Goal: Task Accomplishment & Management: Use online tool/utility

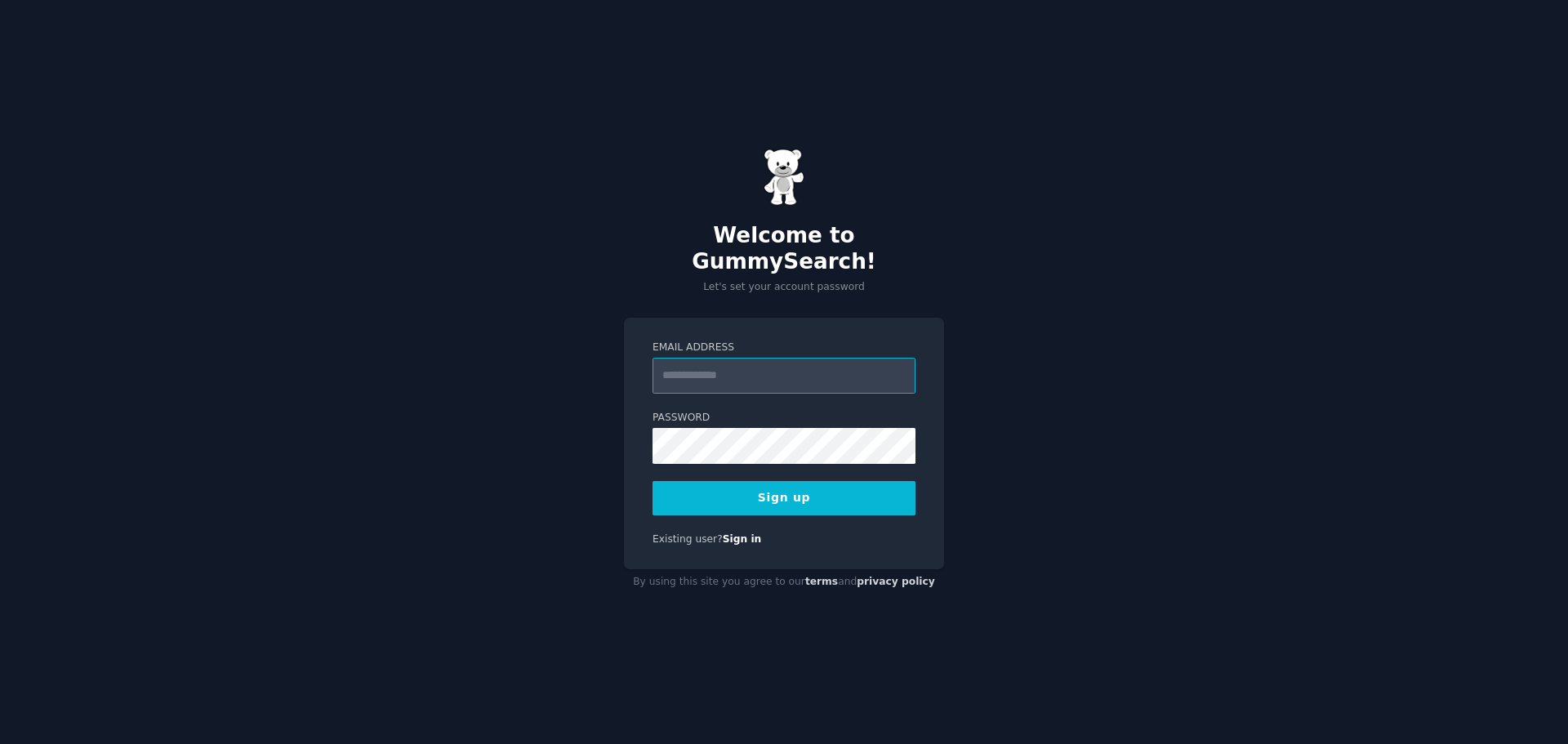
click at [809, 368] on input "Email Address" at bounding box center [784, 375] width 263 height 36
type input "**********"
click at [791, 493] on button "Sign up" at bounding box center [784, 498] width 263 height 34
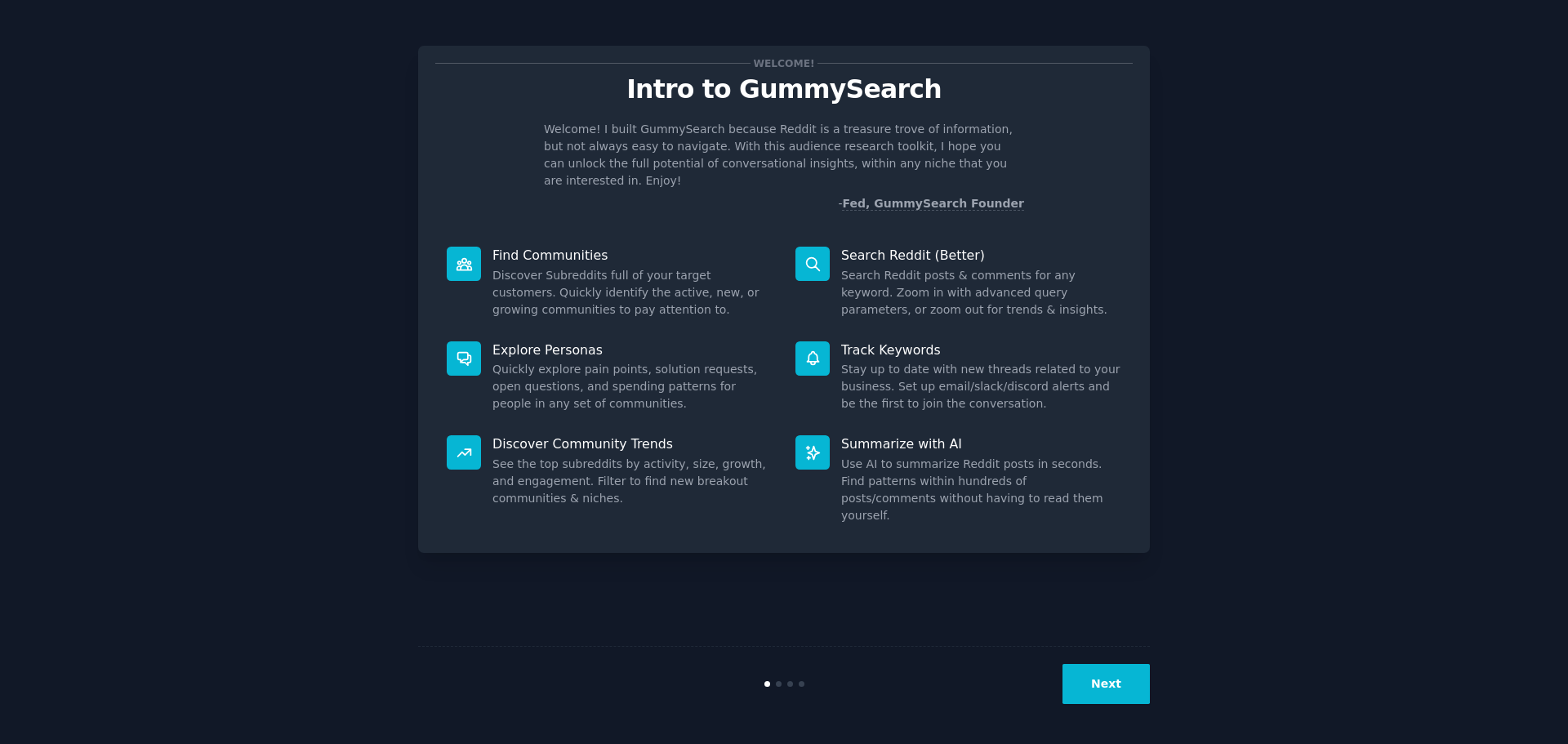
click at [1104, 696] on button "Next" at bounding box center [1106, 684] width 87 height 40
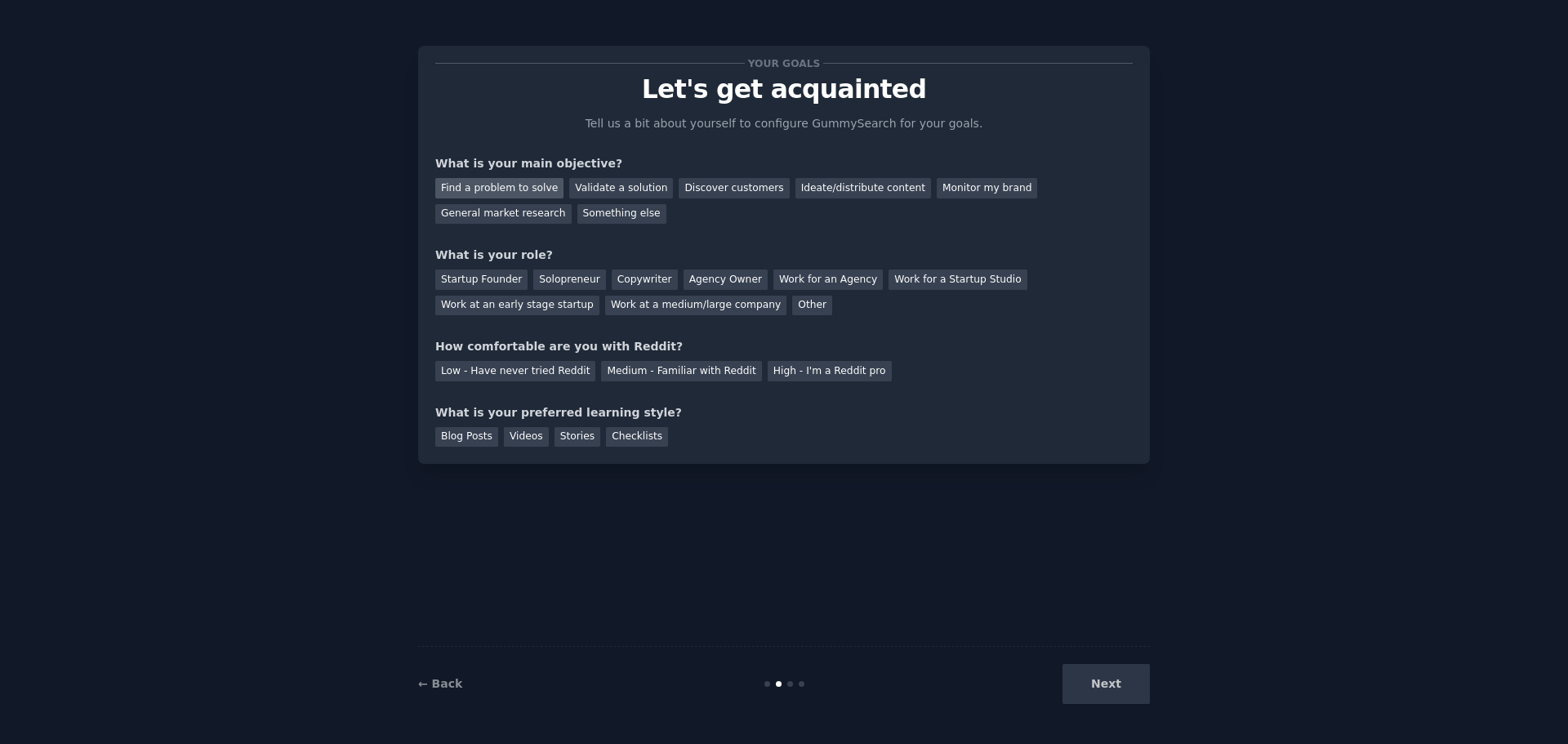
click at [504, 182] on div "Find a problem to solve" at bounding box center [499, 189] width 128 height 20
click at [552, 272] on div "Solopreneur" at bounding box center [569, 279] width 72 height 20
click at [643, 368] on div "Medium - Familiar with Reddit" at bounding box center [681, 371] width 160 height 20
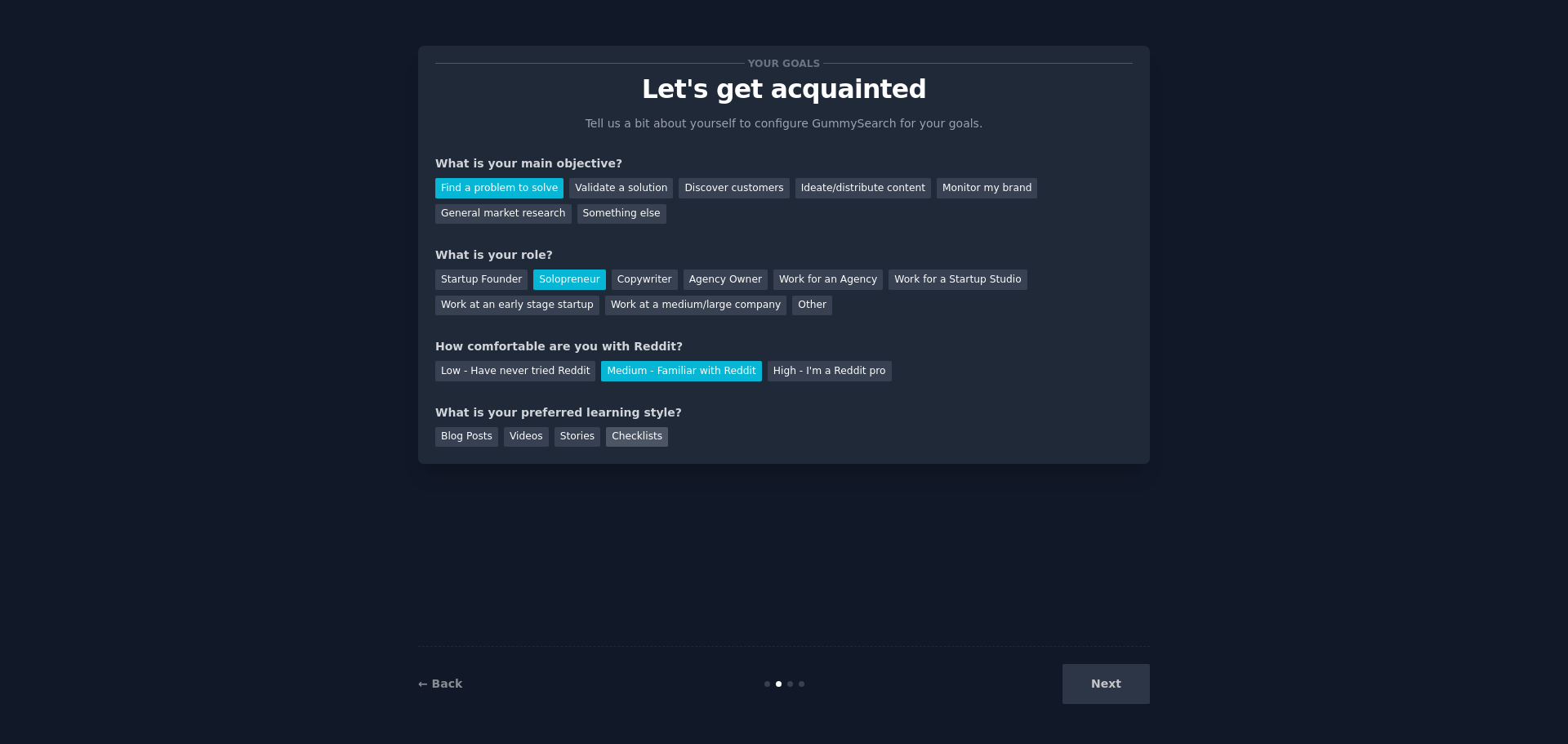
click at [629, 437] on div "Checklists" at bounding box center [636, 437] width 62 height 20
click at [477, 437] on div "Blog Posts" at bounding box center [466, 437] width 63 height 20
click at [606, 434] on div "Checklists" at bounding box center [636, 437] width 62 height 20
click at [1114, 678] on button "Next" at bounding box center [1106, 684] width 87 height 40
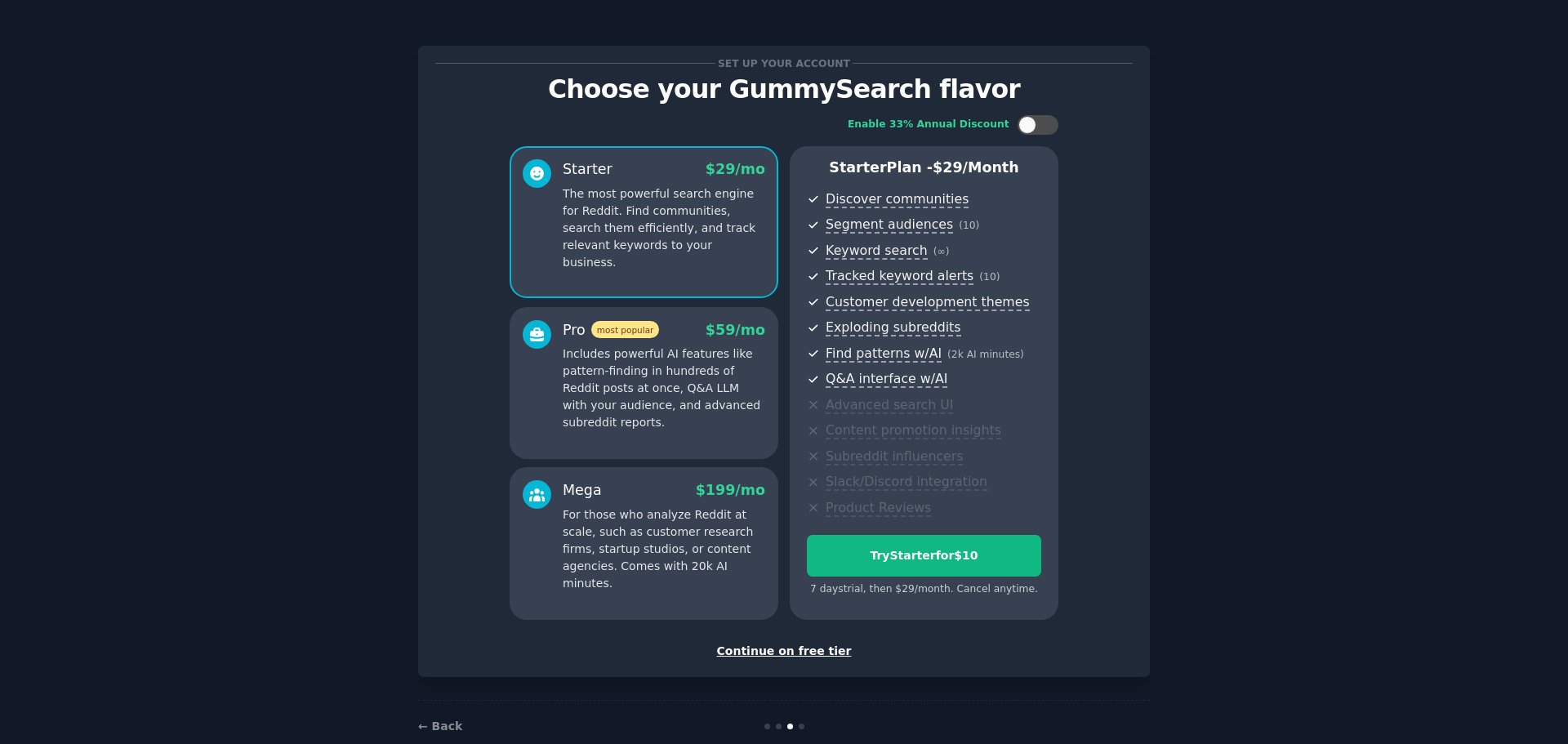
click at [786, 650] on div "Continue on free tier" at bounding box center [783, 651] width 697 height 17
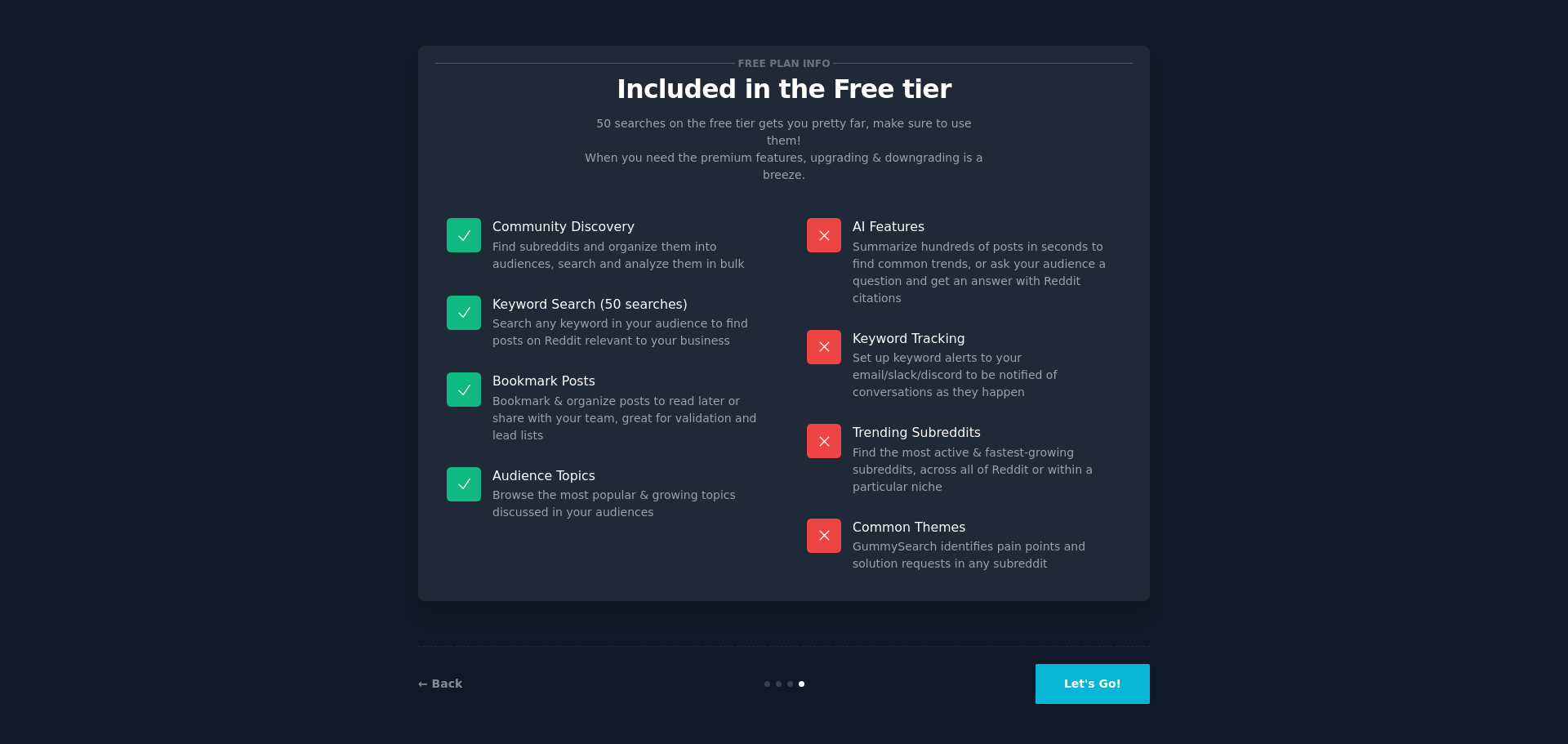
click at [1108, 696] on button "Let's Go!" at bounding box center [1092, 684] width 115 height 40
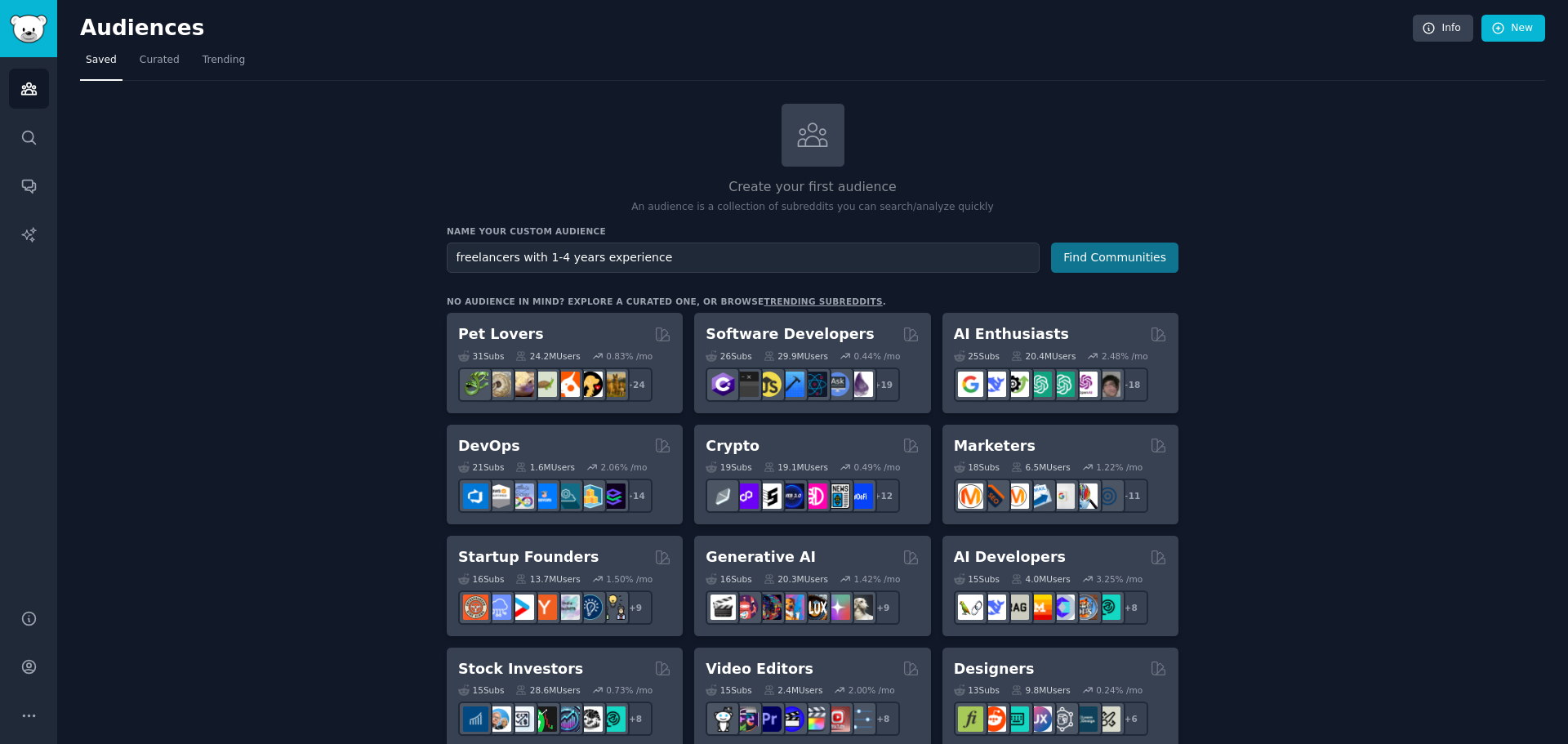
type input "freelancers with 1-4 years experience"
click at [1116, 253] on button "Find Communities" at bounding box center [1114, 258] width 127 height 31
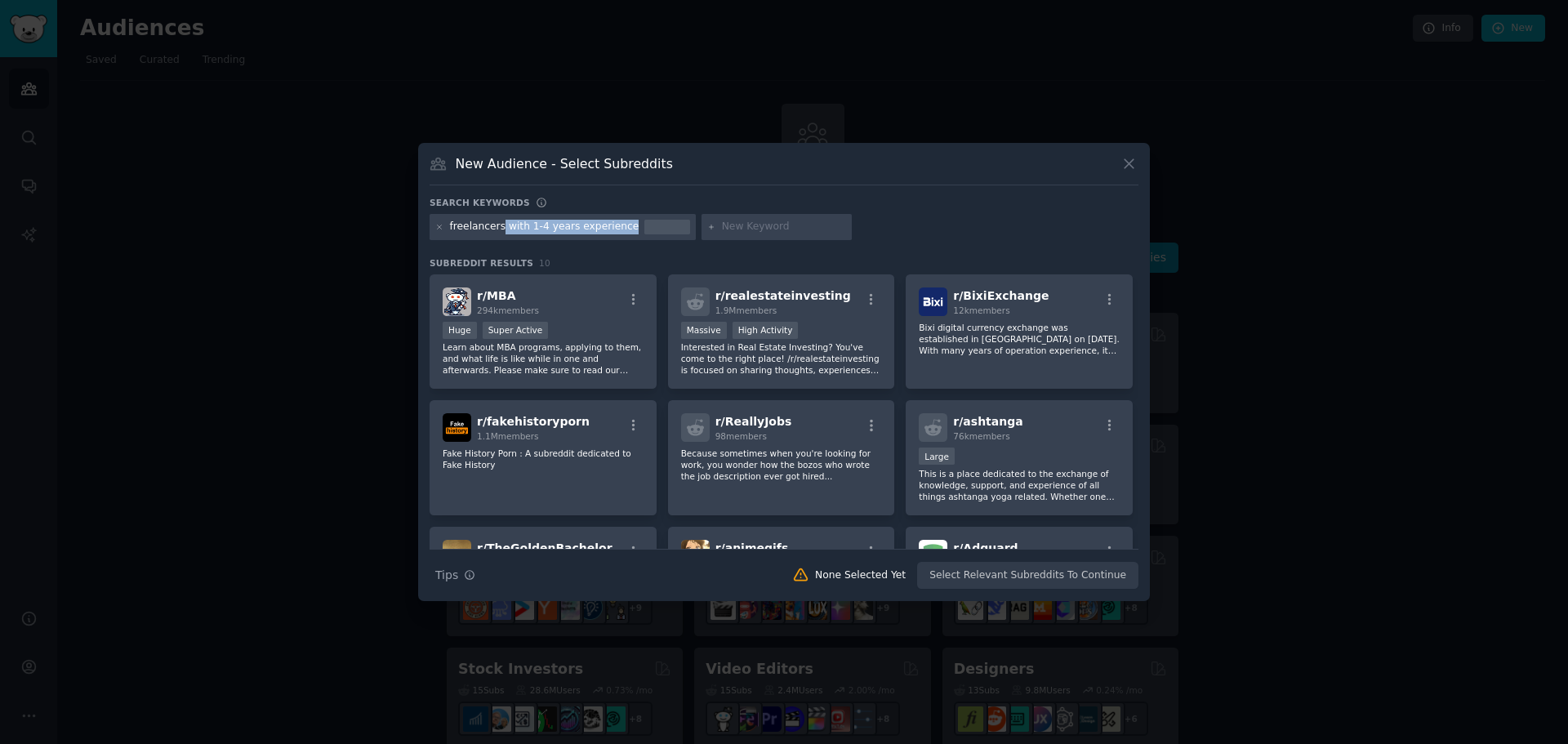
drag, startPoint x: 498, startPoint y: 226, endPoint x: 623, endPoint y: 234, distance: 125.3
click at [623, 234] on div "freelancers with 1-4 years experience" at bounding box center [562, 227] width 266 height 26
click at [565, 230] on div "freelancers with 1-4 years experience" at bounding box center [544, 227] width 189 height 14
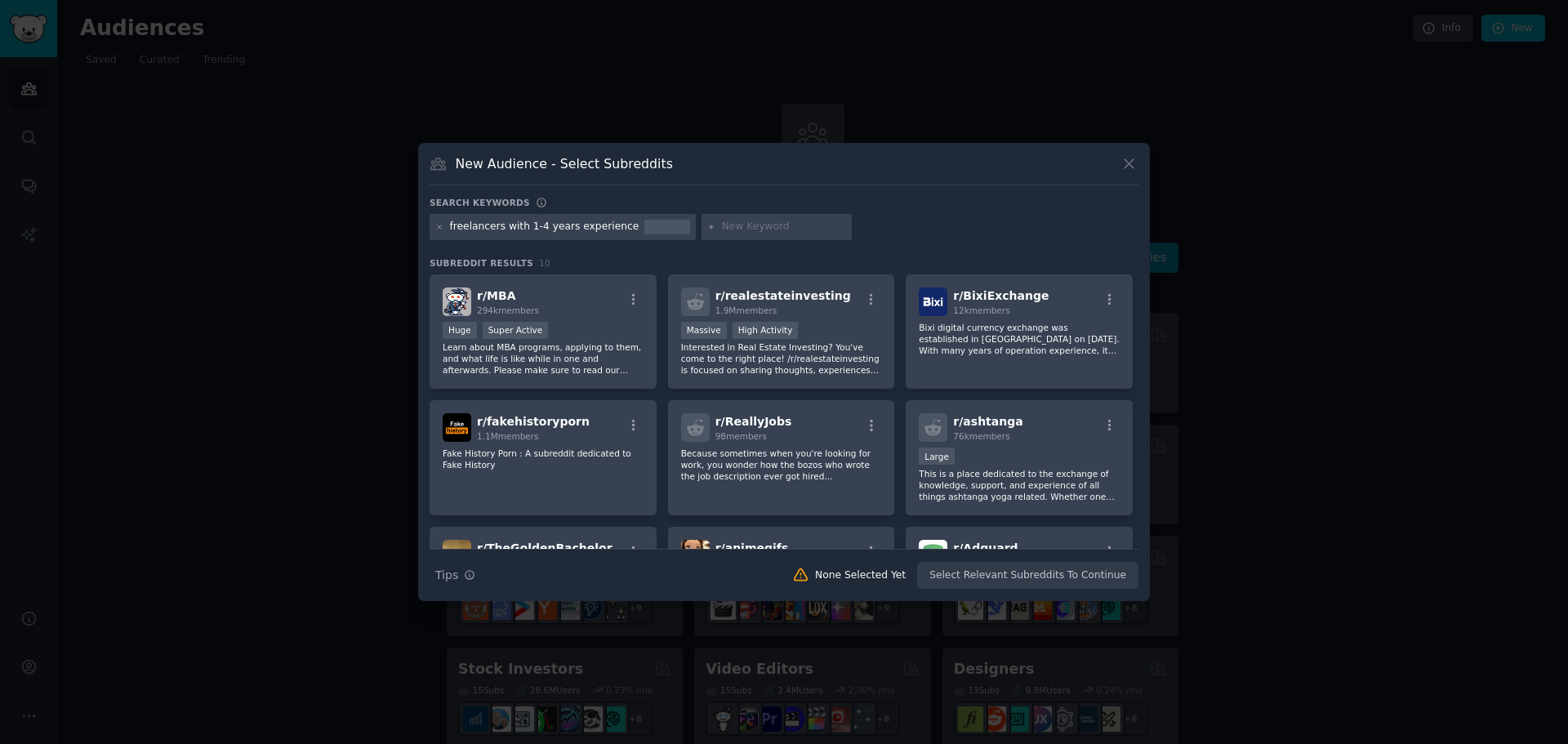
click at [528, 226] on div "freelancers with 1-4 years experience" at bounding box center [544, 227] width 189 height 14
click at [435, 229] on icon at bounding box center [439, 227] width 9 height 9
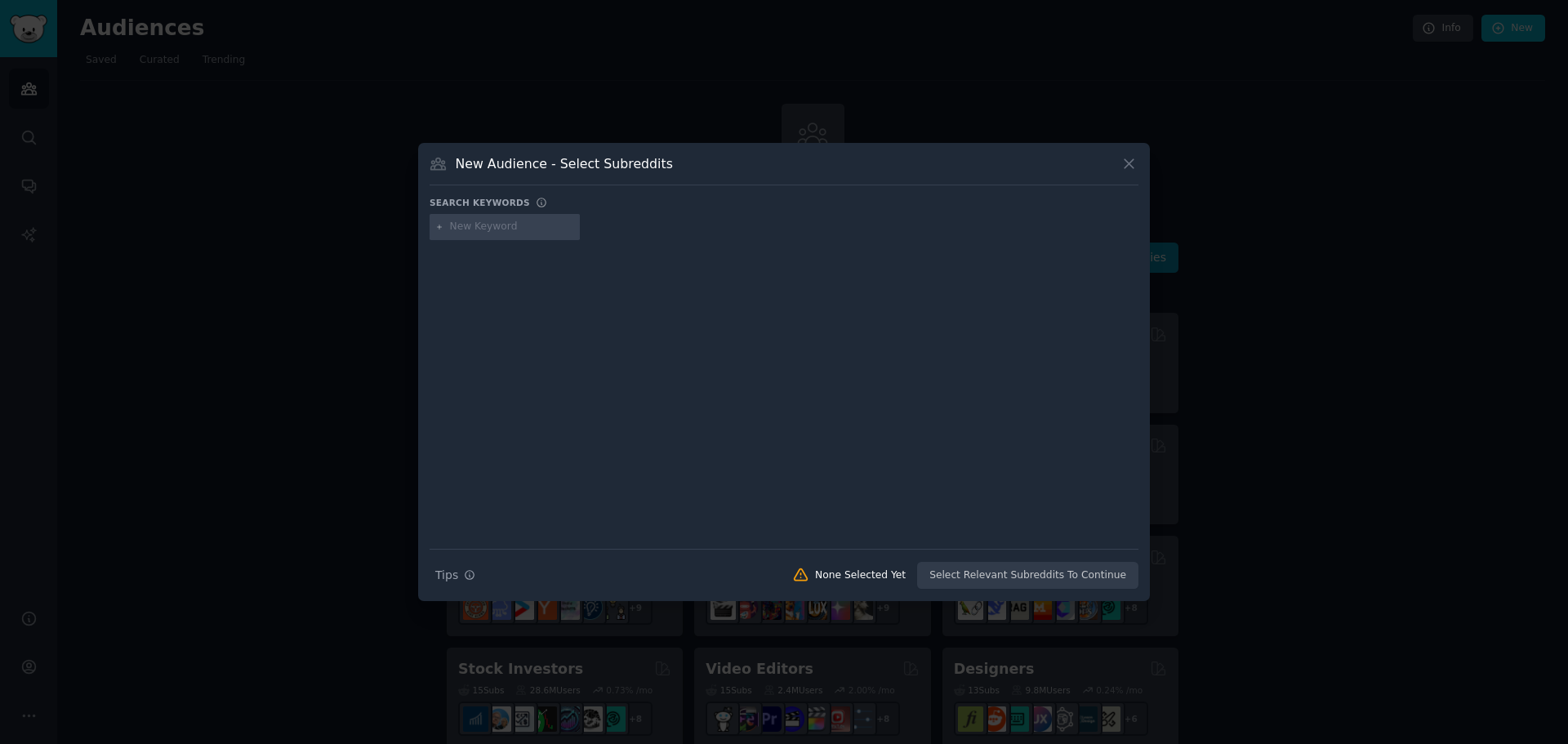
click at [493, 223] on input "text" at bounding box center [512, 227] width 124 height 14
type input "freelancers"
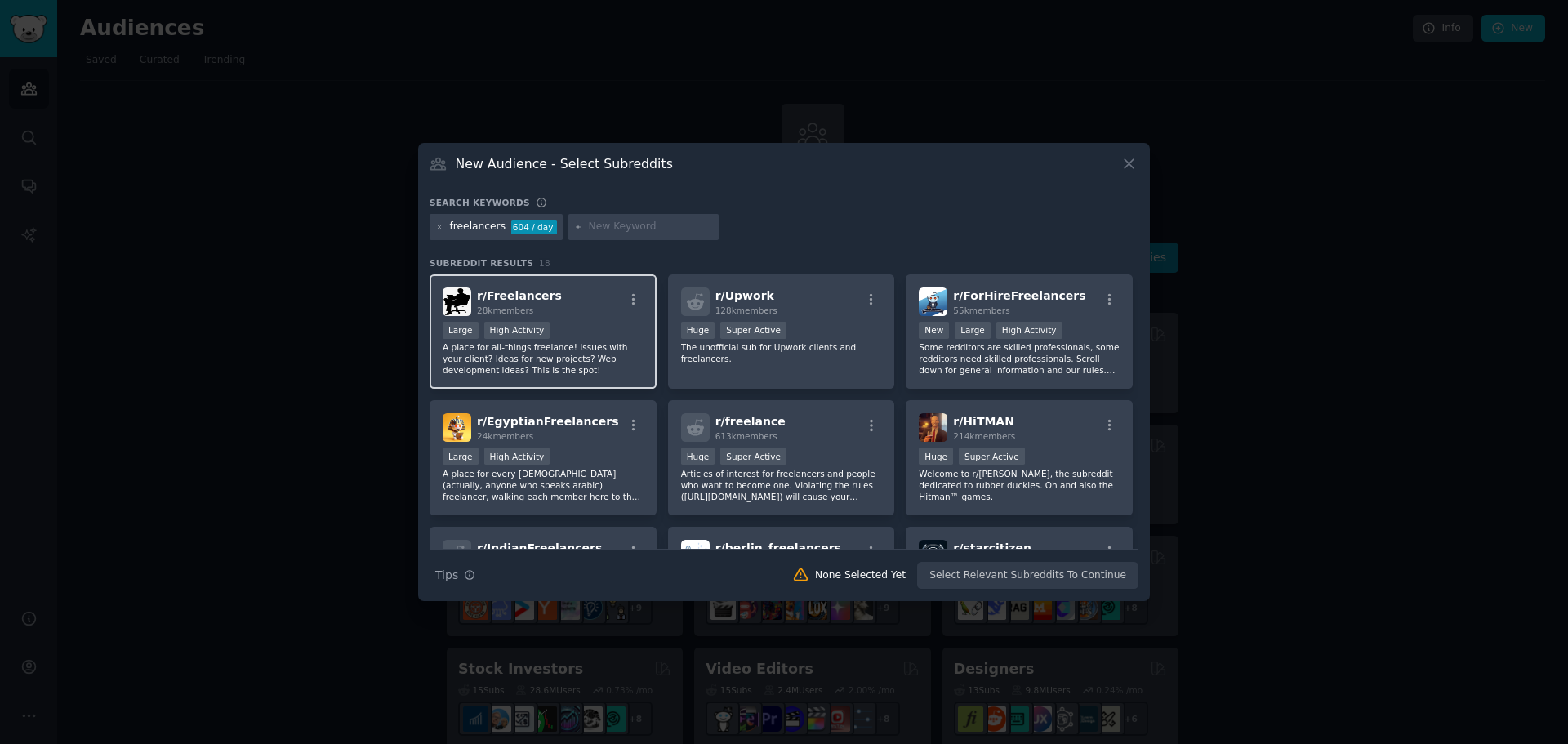
click at [561, 318] on div "r/ Freelancers 28k members Large High Activity A place for all-things freelance…" at bounding box center [543, 332] width 227 height 116
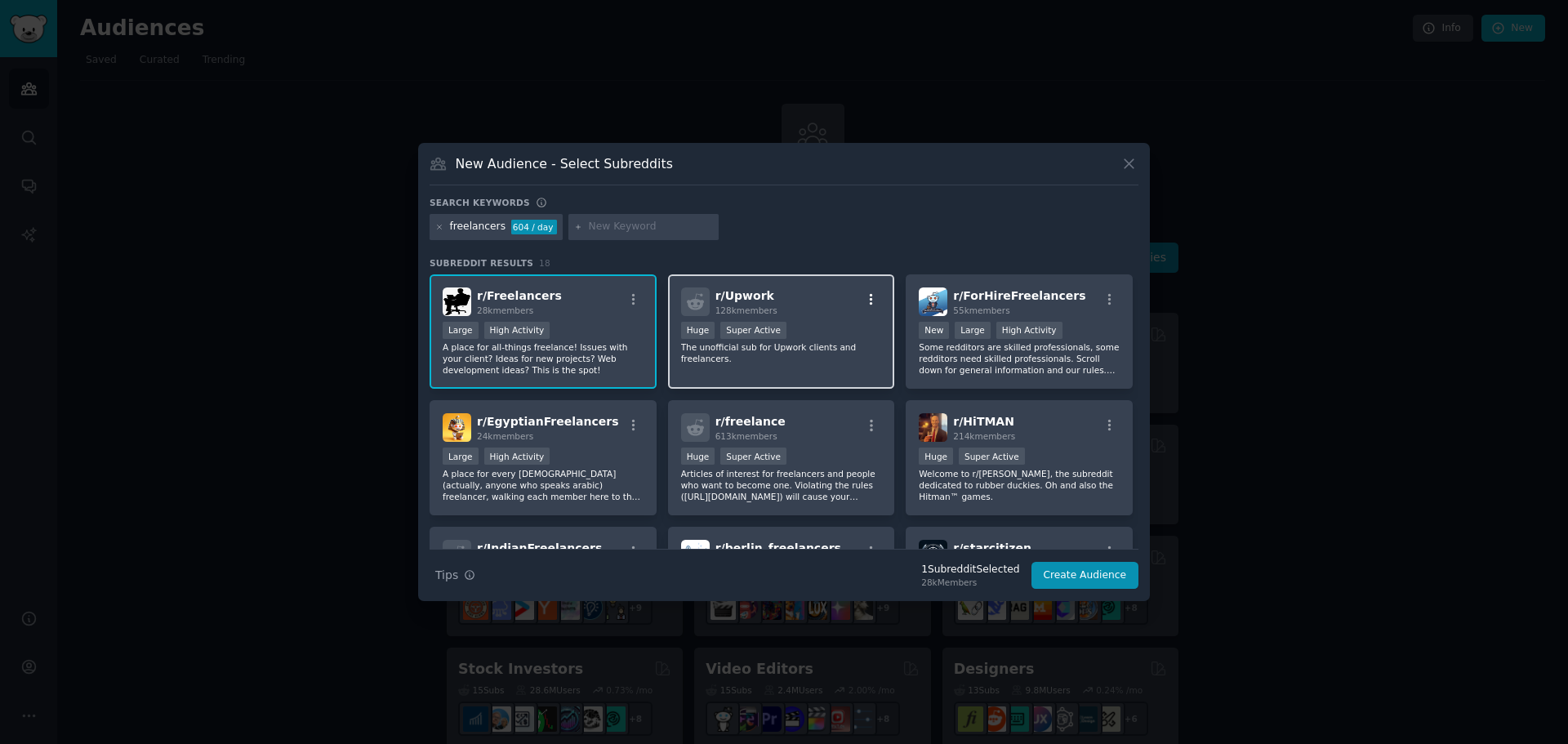
click at [866, 292] on icon "button" at bounding box center [871, 299] width 14 height 14
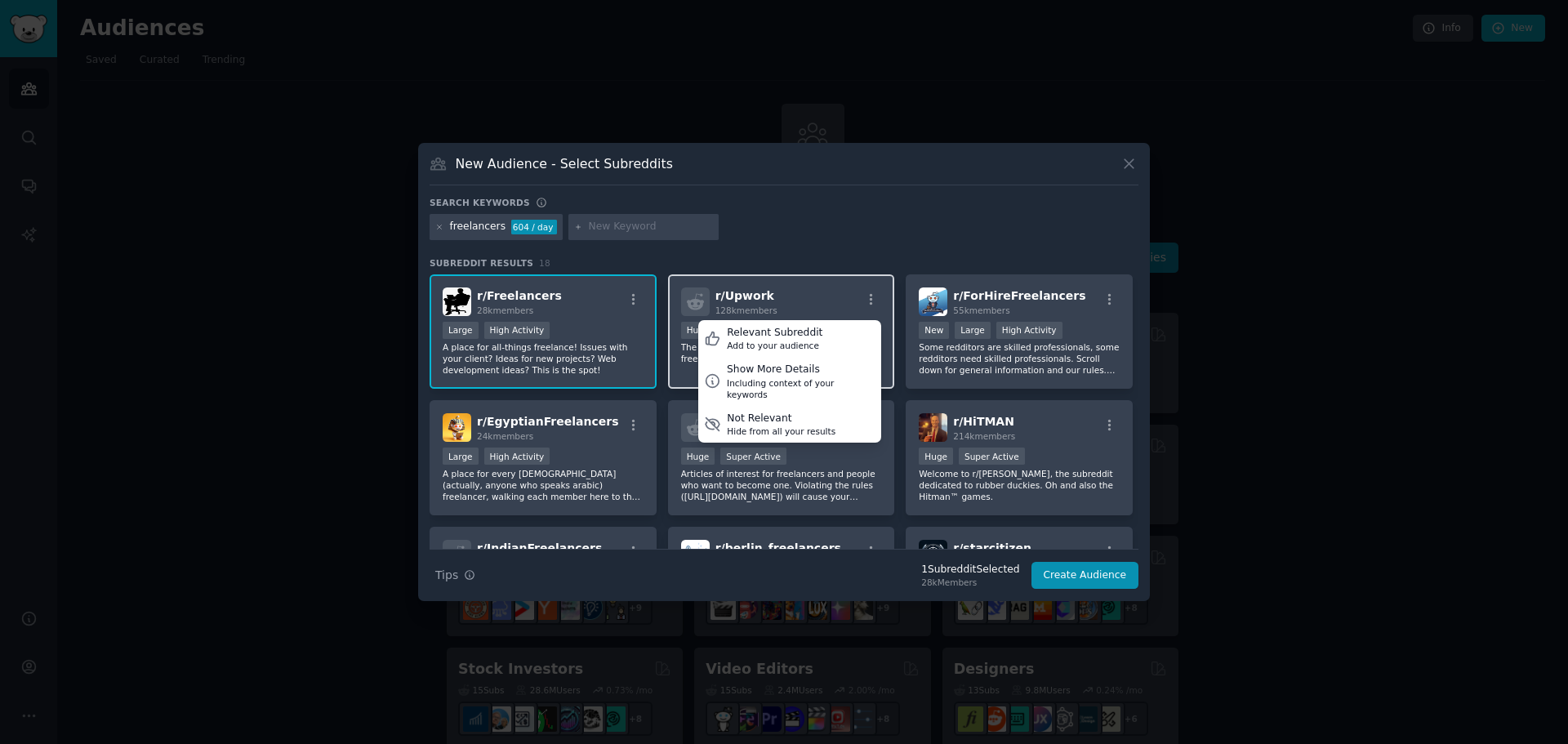
click at [842, 288] on div "r/ Upwork 128k members Relevant Subreddit Add to your audience Show More Detail…" at bounding box center [781, 302] width 200 height 29
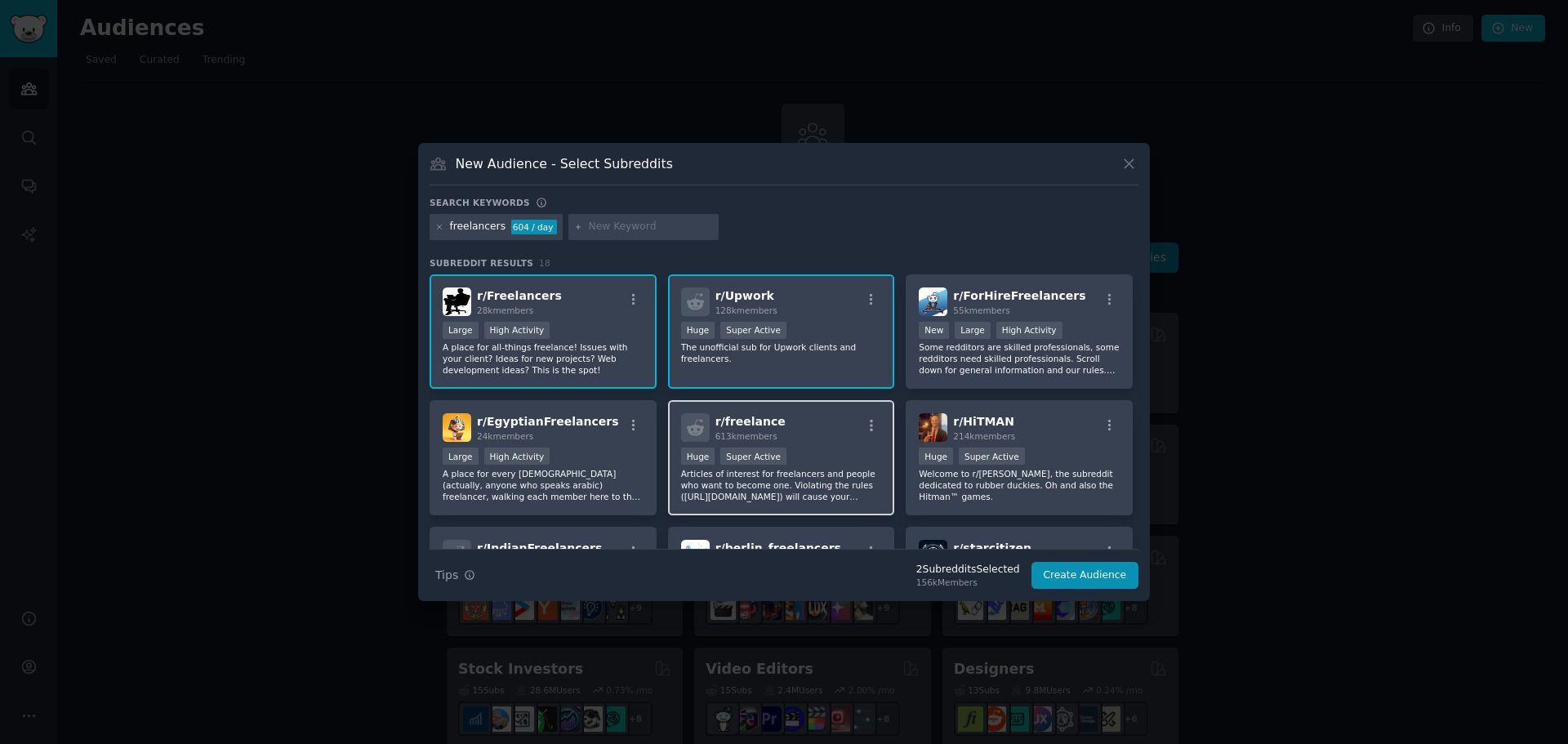
click at [781, 446] on div "r/ freelance 613k members >= 95th percentile for submissions / day Huge Super A…" at bounding box center [781, 458] width 227 height 116
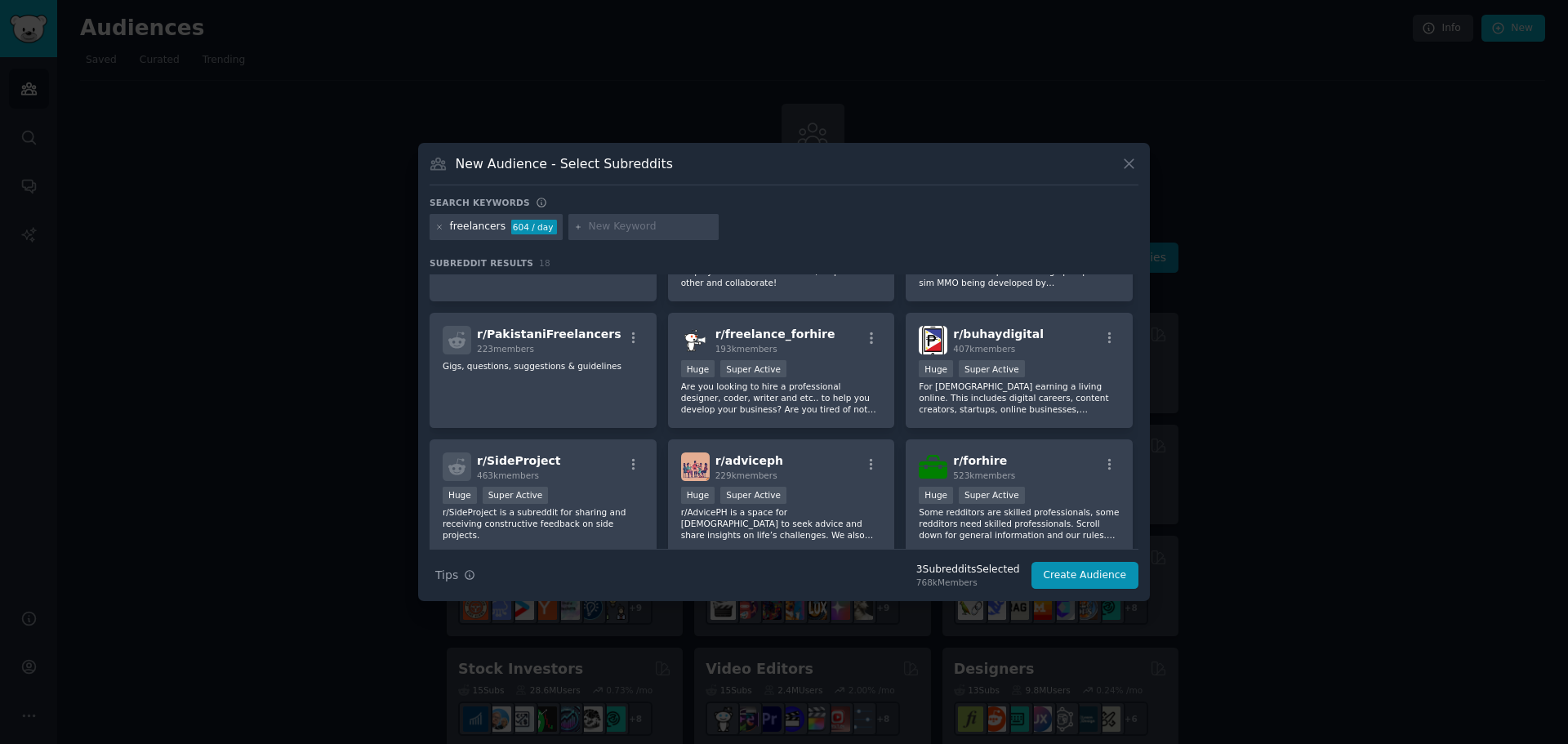
scroll to position [528, 0]
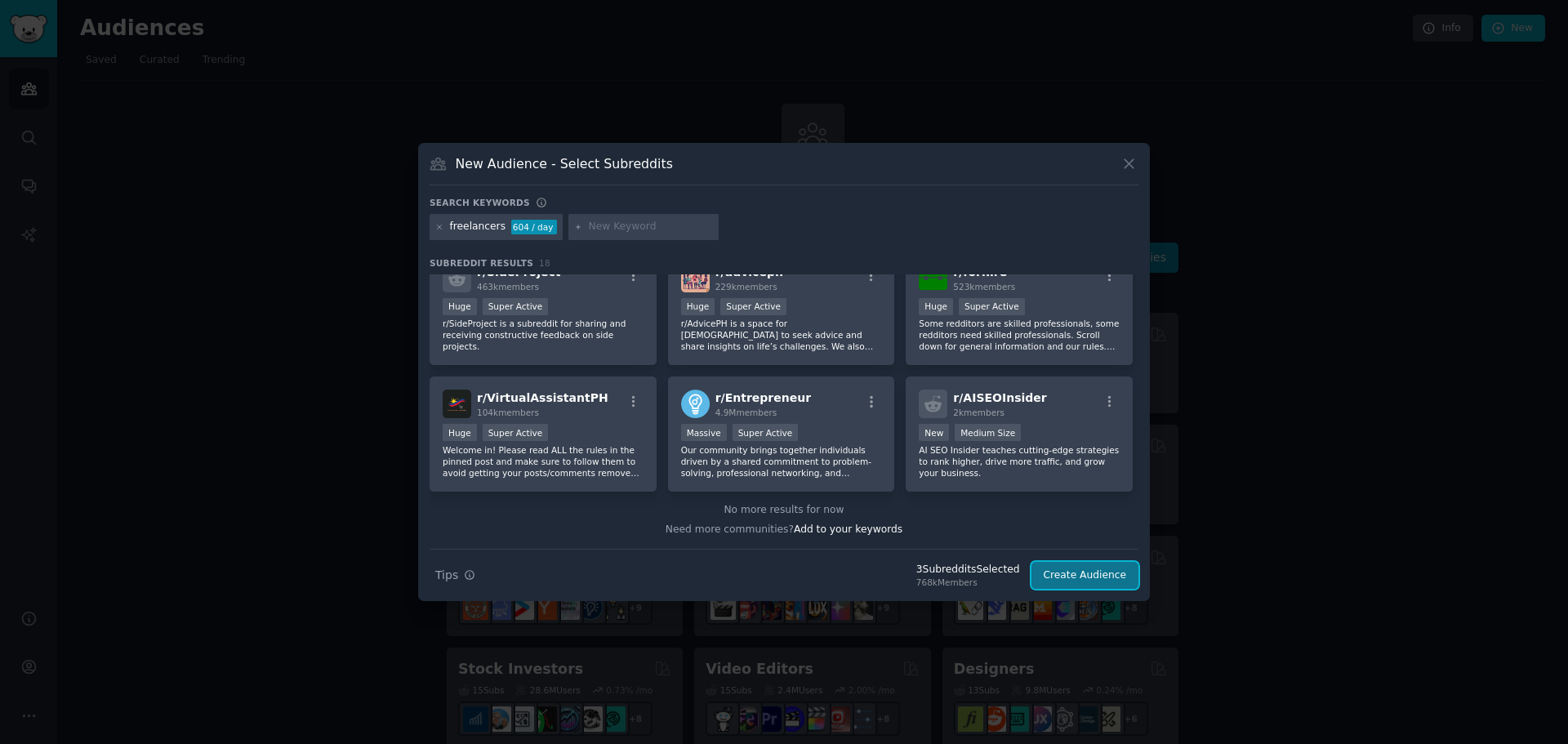
click at [1080, 574] on button "Create Audience" at bounding box center [1085, 575] width 108 height 28
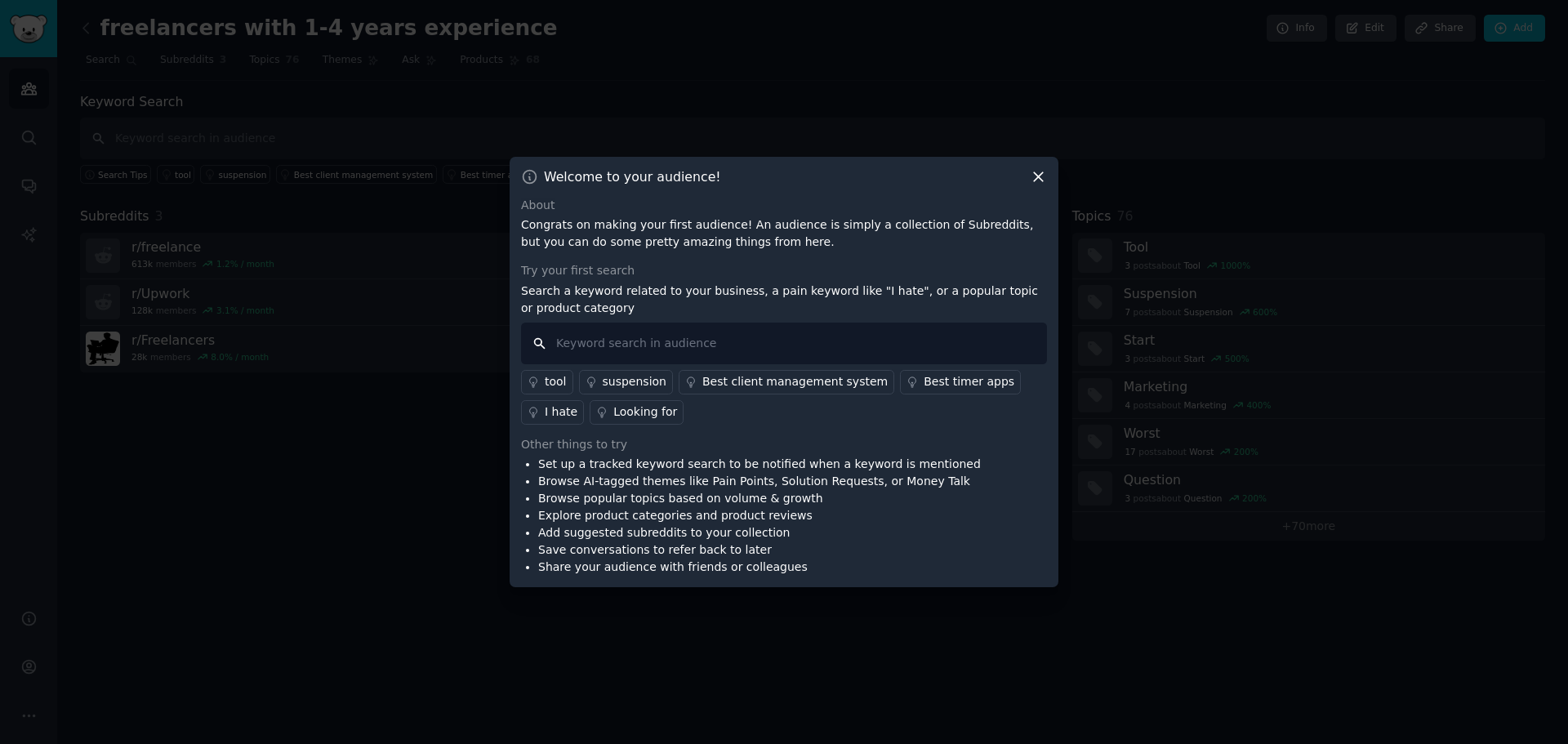
click at [730, 347] on input "text" at bounding box center [783, 343] width 526 height 42
type input "scope creep"
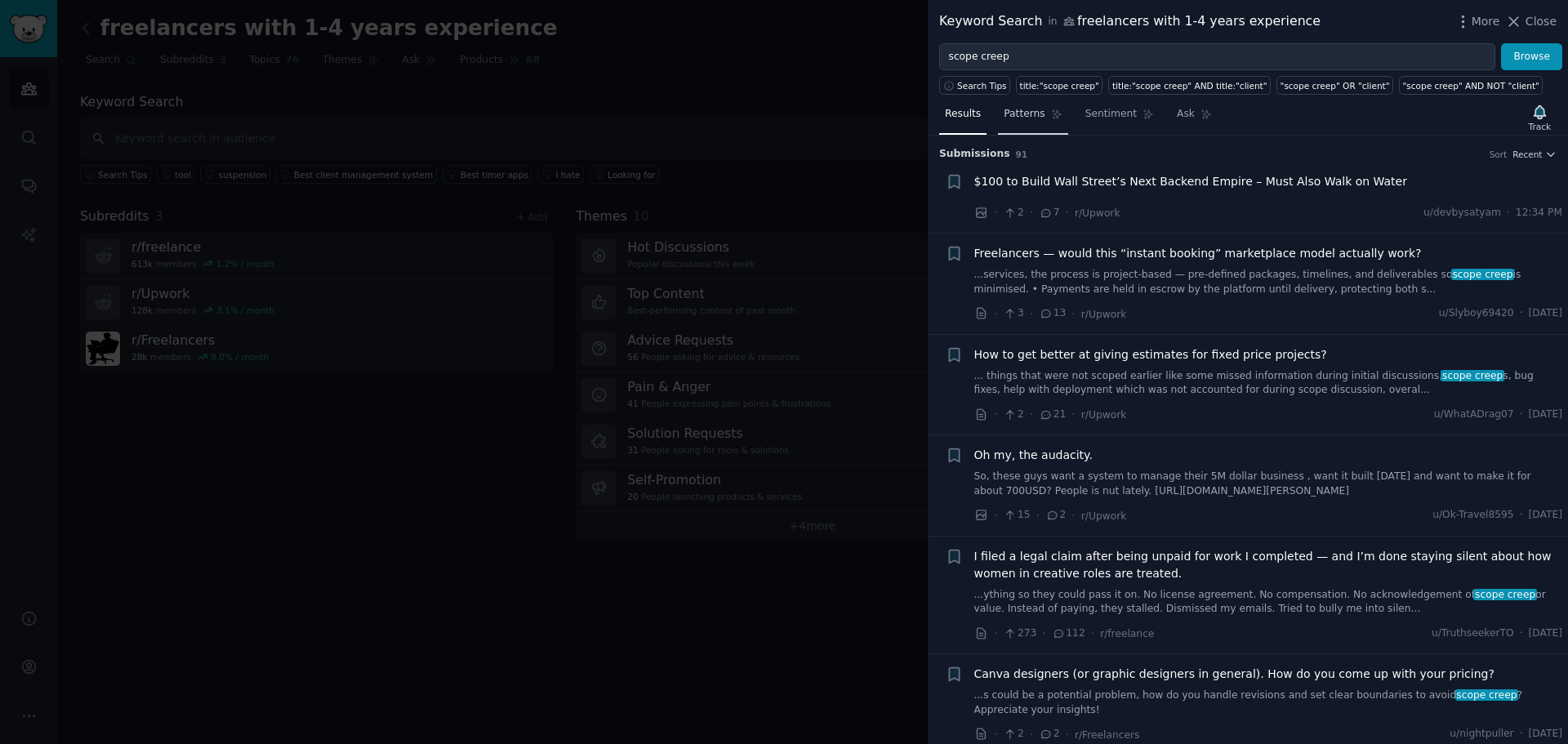
click at [1012, 108] on span "Patterns" at bounding box center [1024, 114] width 41 height 14
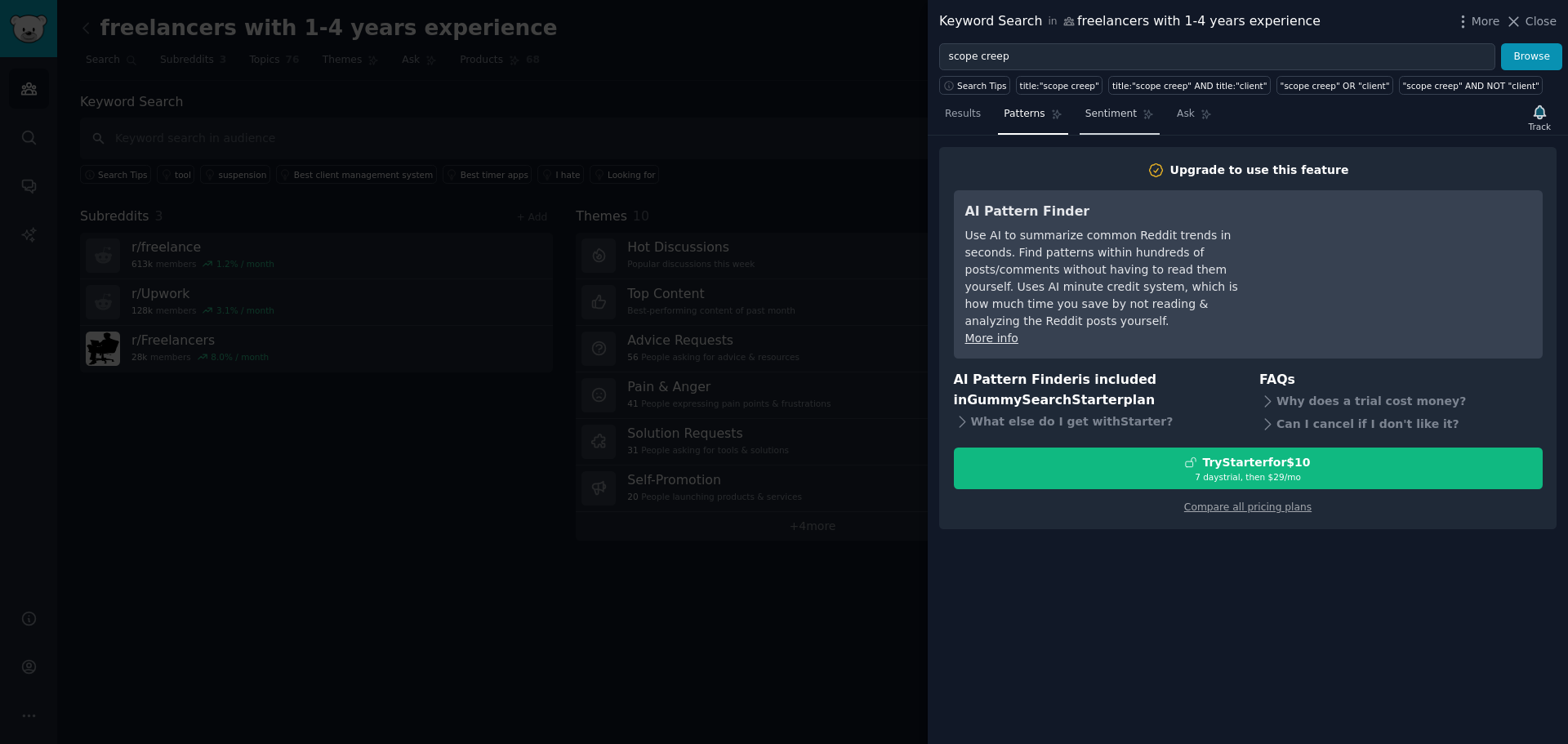
click at [1084, 101] on link "Sentiment" at bounding box center [1120, 117] width 80 height 33
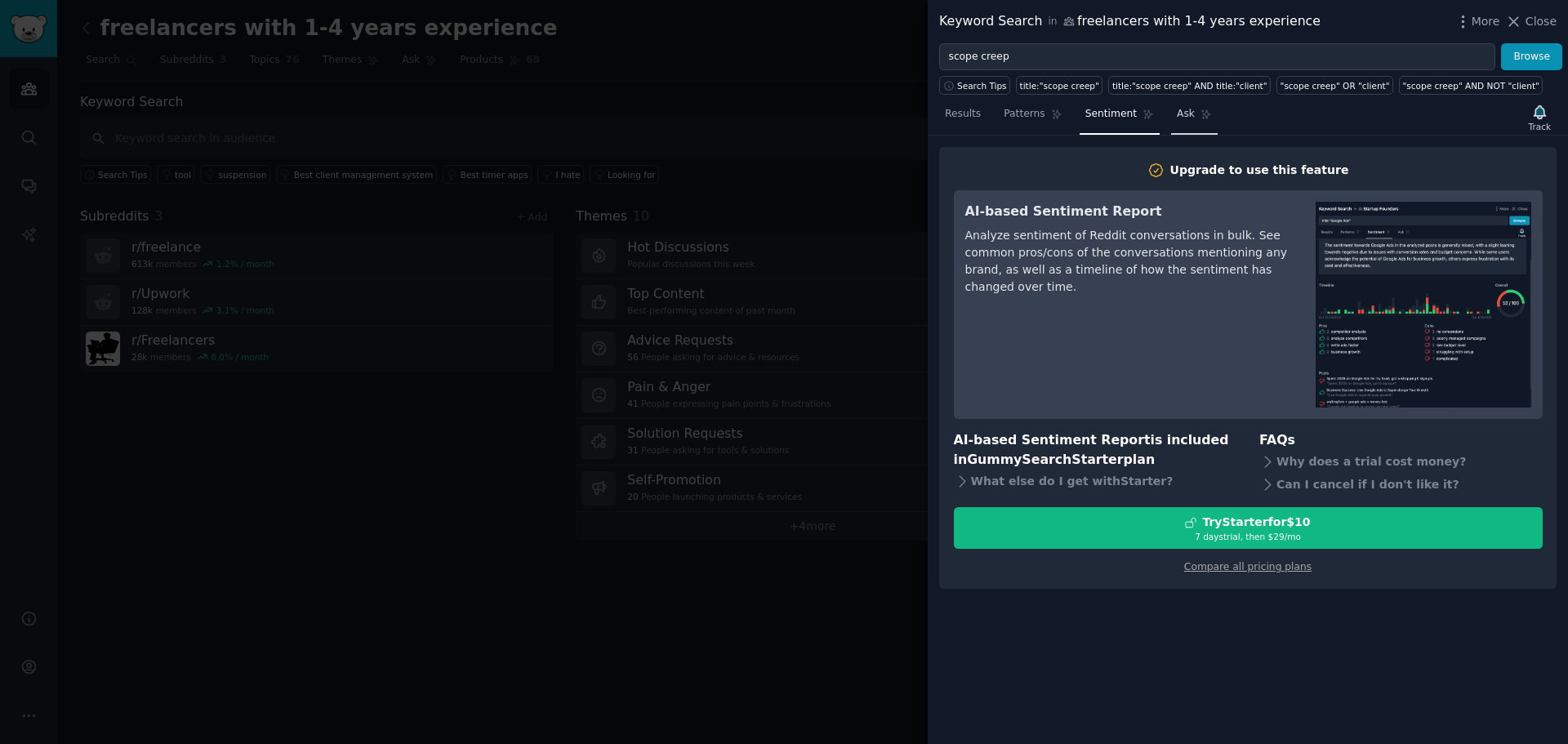
click at [1176, 115] on span "Ask" at bounding box center [1185, 114] width 18 height 14
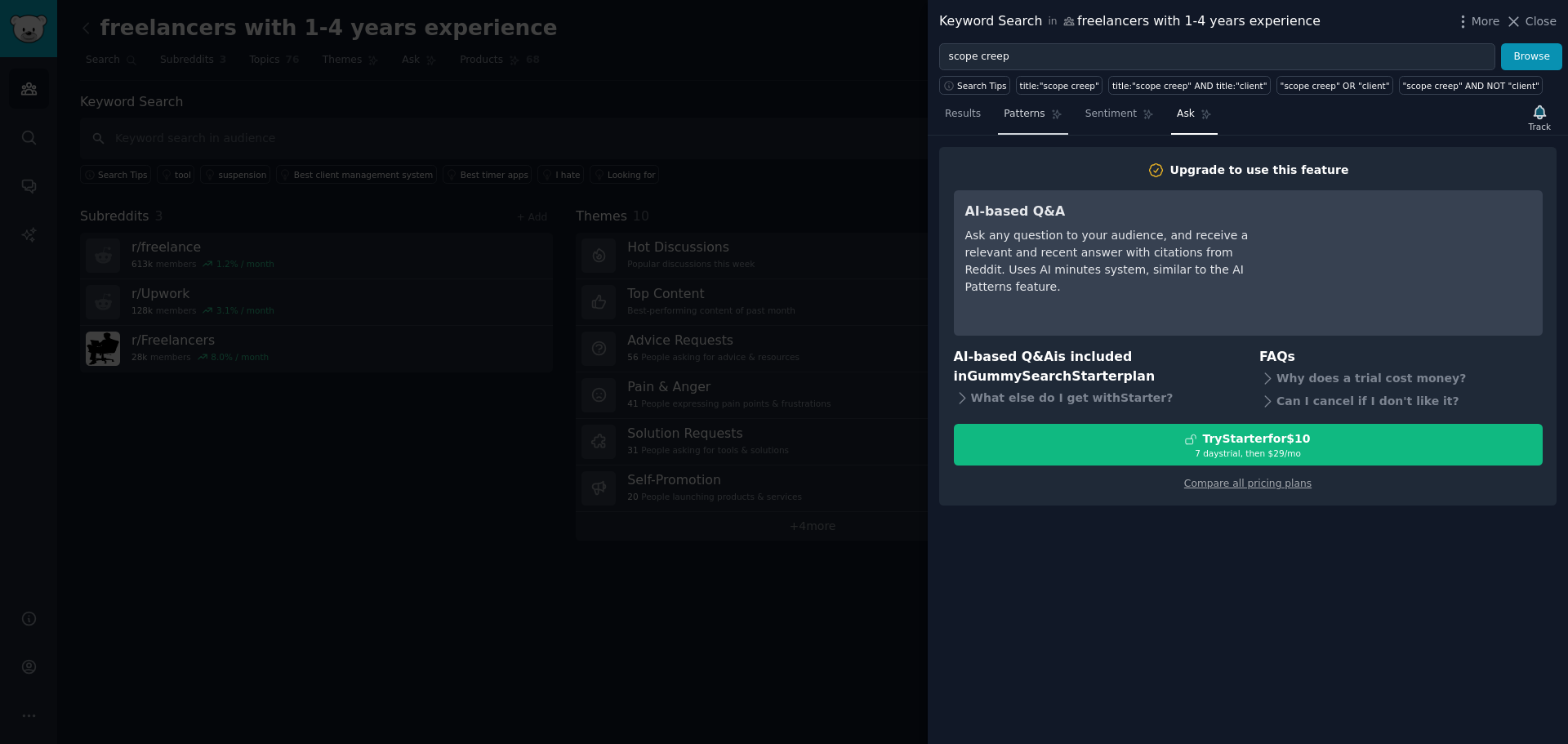
click at [963, 119] on span "Results" at bounding box center [962, 114] width 36 height 14
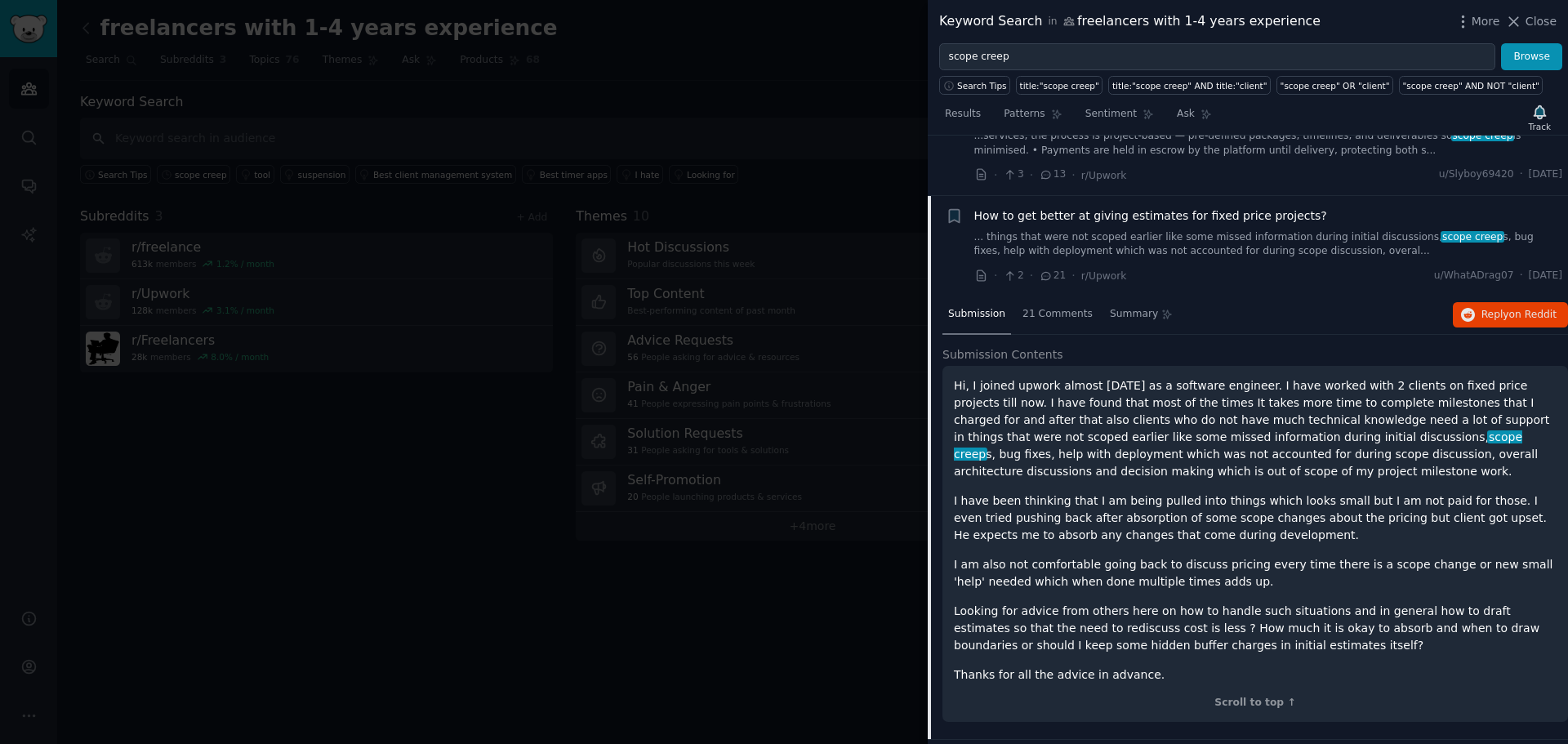
scroll to position [137, 0]
